Goal: Navigation & Orientation: Find specific page/section

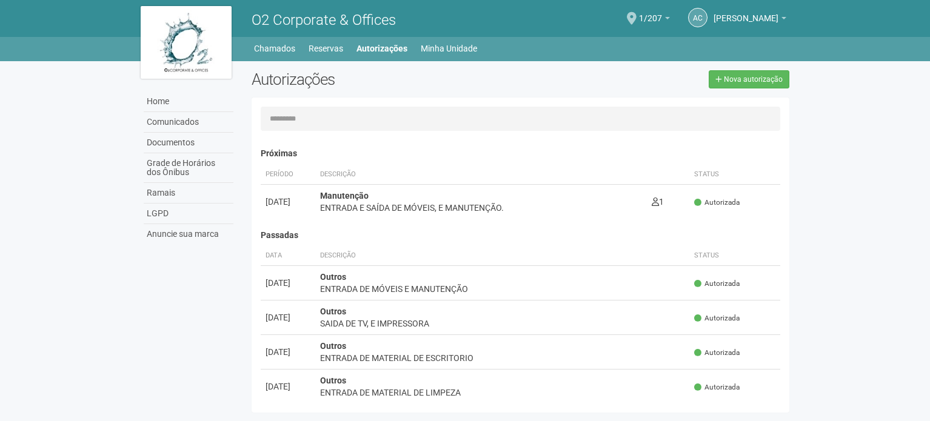
scroll to position [19, 0]
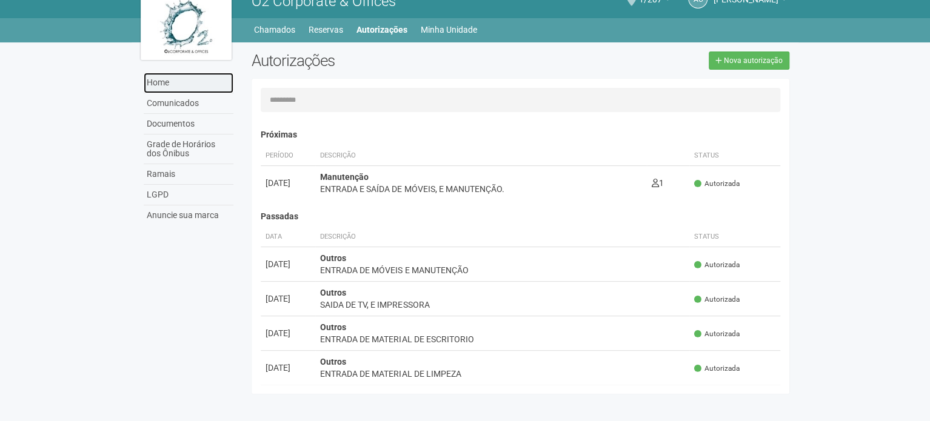
click at [148, 82] on link "Home" at bounding box center [189, 83] width 90 height 21
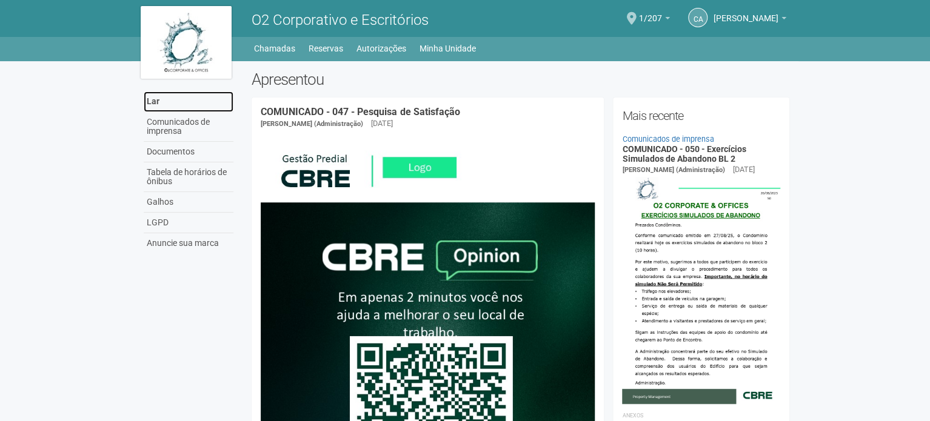
click at [148, 105] on font "Lar" at bounding box center [153, 101] width 13 height 10
click at [636, 17] on span at bounding box center [632, 18] width 10 height 13
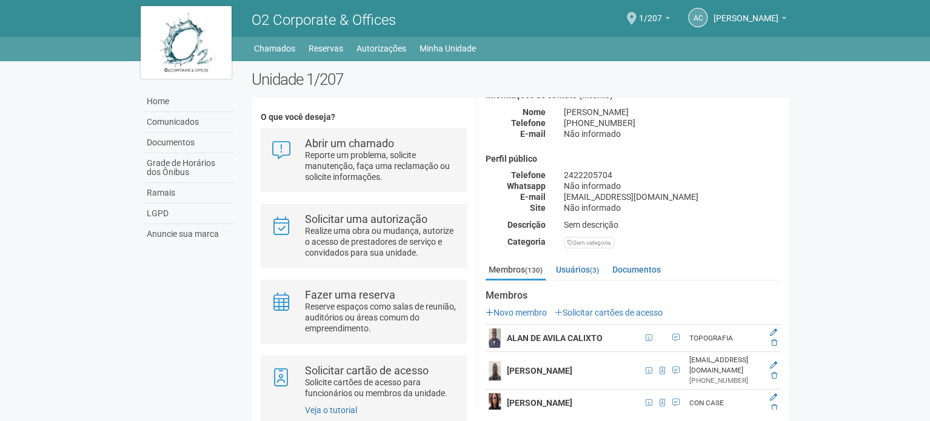
scroll to position [182, 0]
